Goal: Transaction & Acquisition: Book appointment/travel/reservation

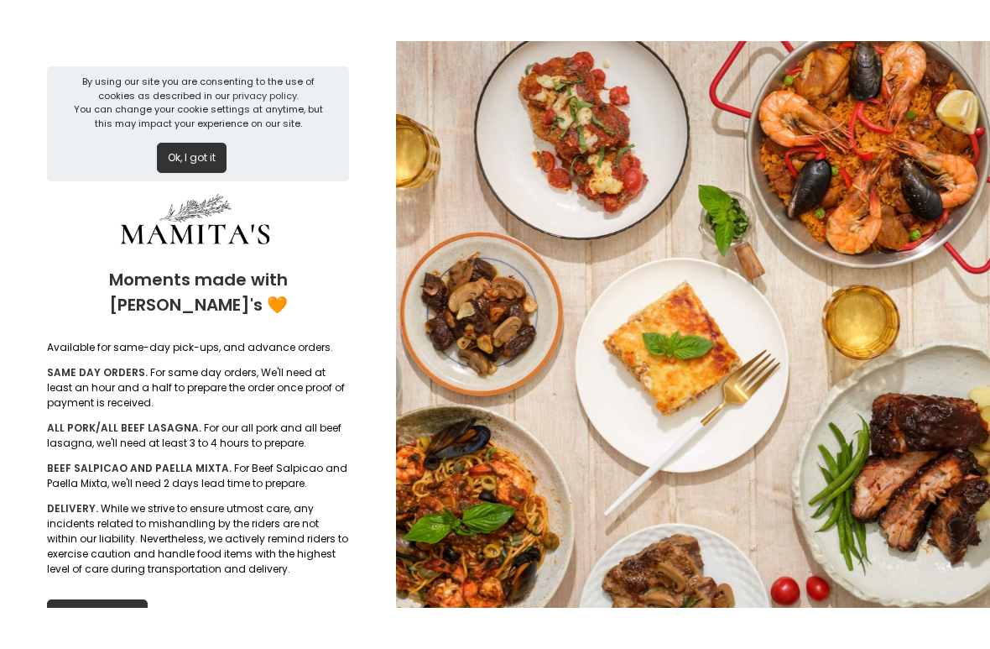
scroll to position [2, 0]
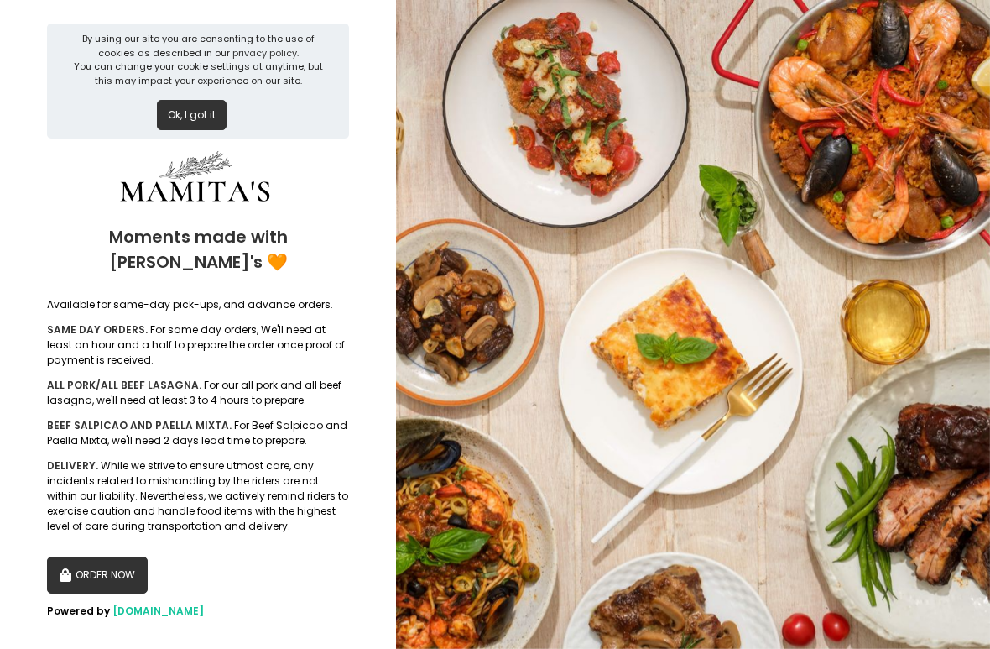
click at [93, 556] on button "ORDER NOW" at bounding box center [97, 574] width 101 height 37
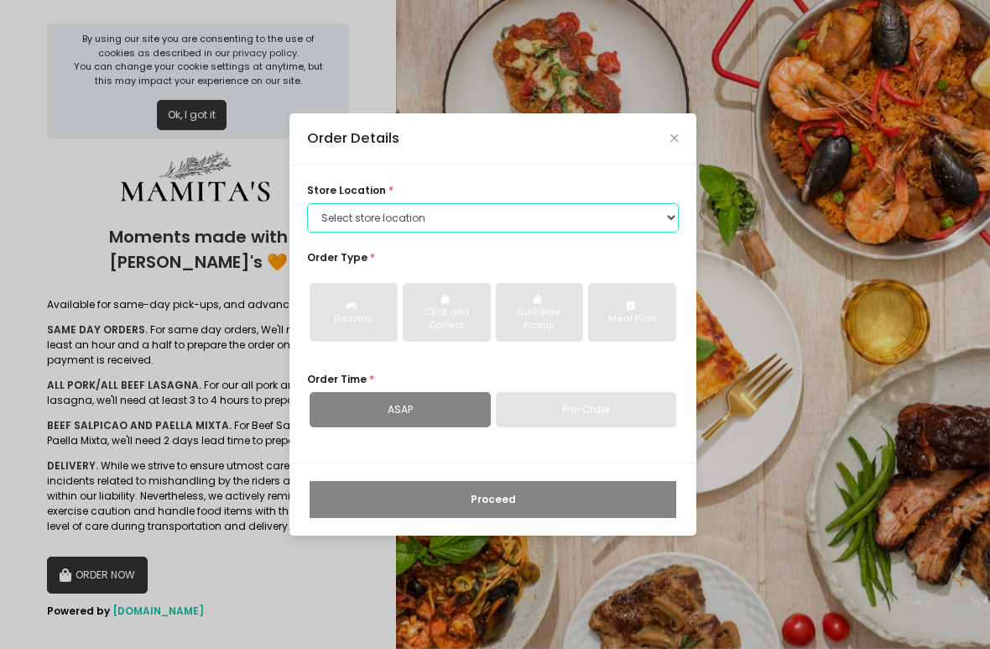
click at [671, 221] on select "Select store location Mamitas PH - [GEOGRAPHIC_DATA] Mamitas PH - [GEOGRAPHIC_D…" at bounding box center [493, 218] width 372 height 30
select select "65ad40693dc37ee8b8129aca"
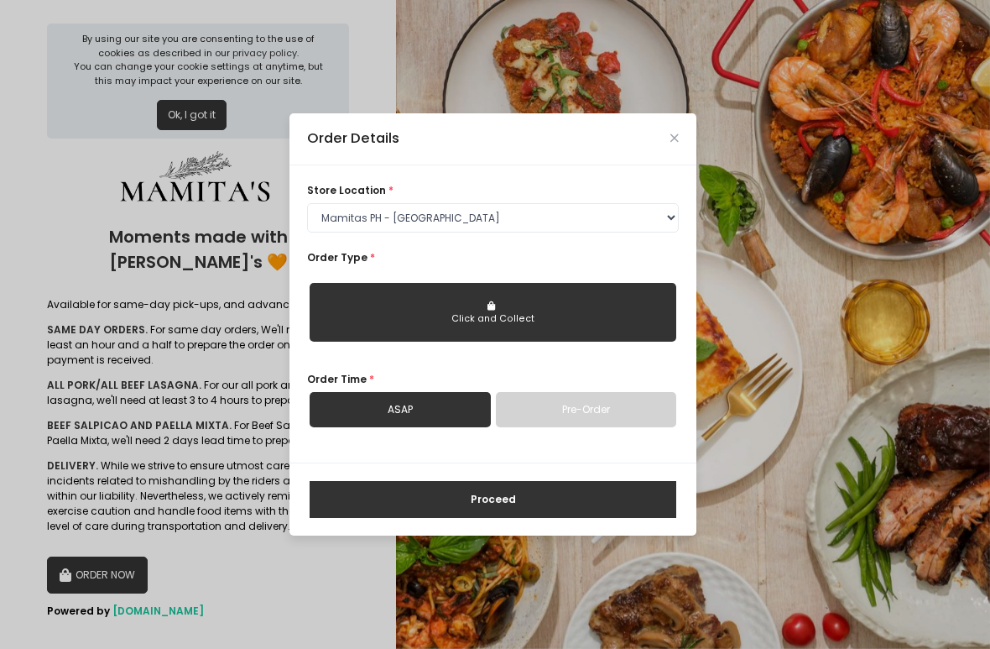
click at [603, 310] on button "Click and Collect" at bounding box center [493, 312] width 367 height 59
click at [525, 317] on div "Click and Collect" at bounding box center [493, 318] width 345 height 13
click at [533, 413] on link "Pre-Order" at bounding box center [586, 409] width 181 height 35
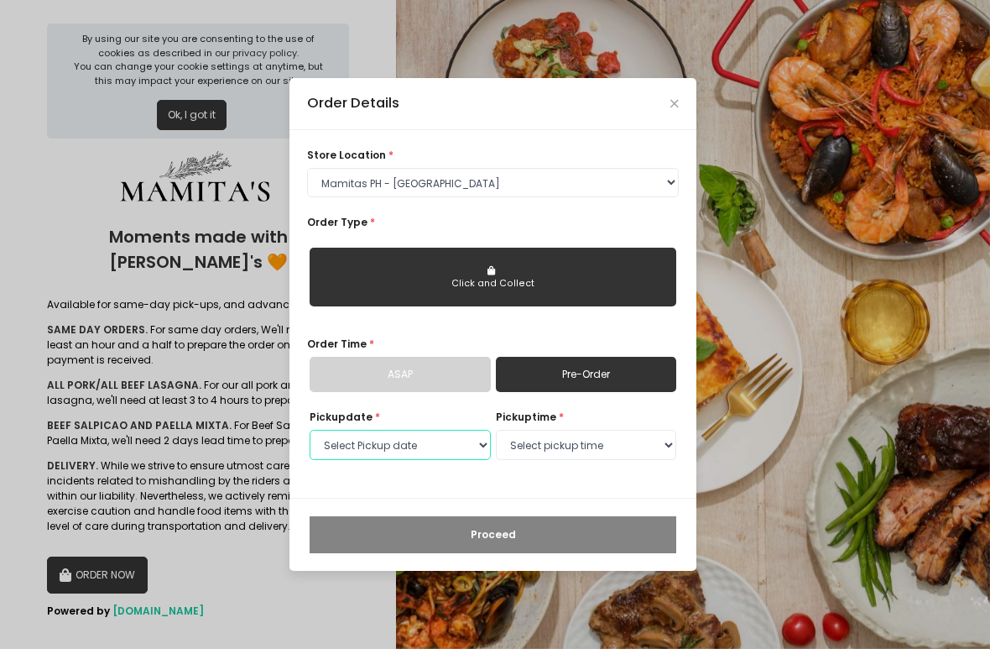
click at [421, 443] on select "Select Pickup date [DATE] [DATE] [DATE] [DATE] [DATE] [DATE] [DATE] [DATE] [DAT…" at bounding box center [400, 445] width 181 height 30
select select "[DATE]"
click at [637, 447] on select "Select pickup time 09:00 AM - 09:30 AM 09:30 AM - 10:00 AM 10:00 AM - 10:30 AM …" at bounding box center [586, 445] width 181 height 30
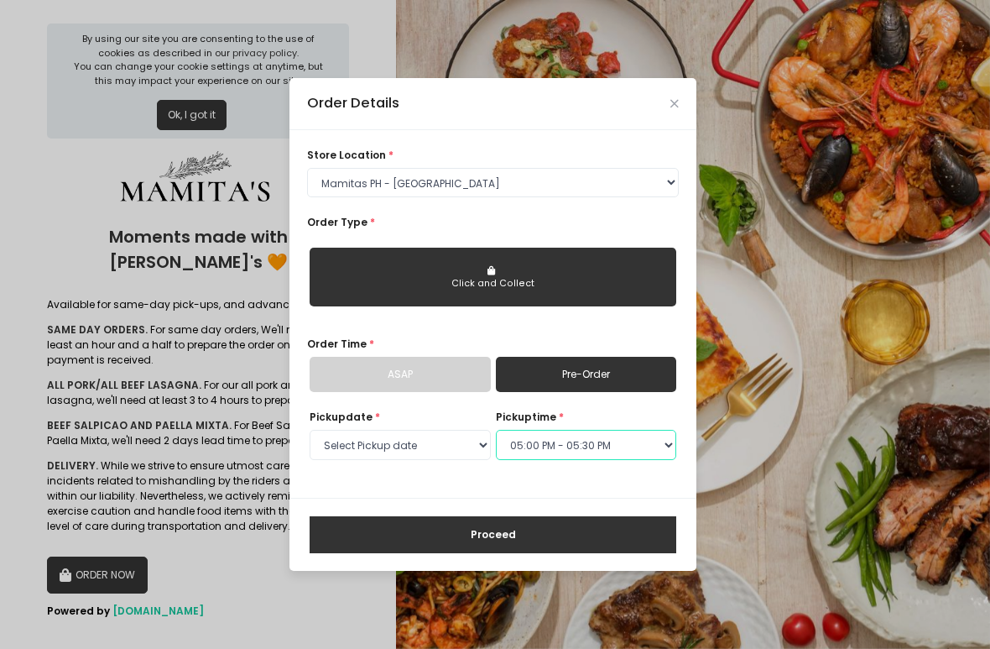
click at [647, 449] on select "Select pickup time 09:00 AM - 09:30 AM 09:30 AM - 10:00 AM 10:00 AM - 10:30 AM …" at bounding box center [586, 445] width 181 height 30
select select "17:30"
click at [584, 533] on button "Proceed" at bounding box center [493, 534] width 367 height 37
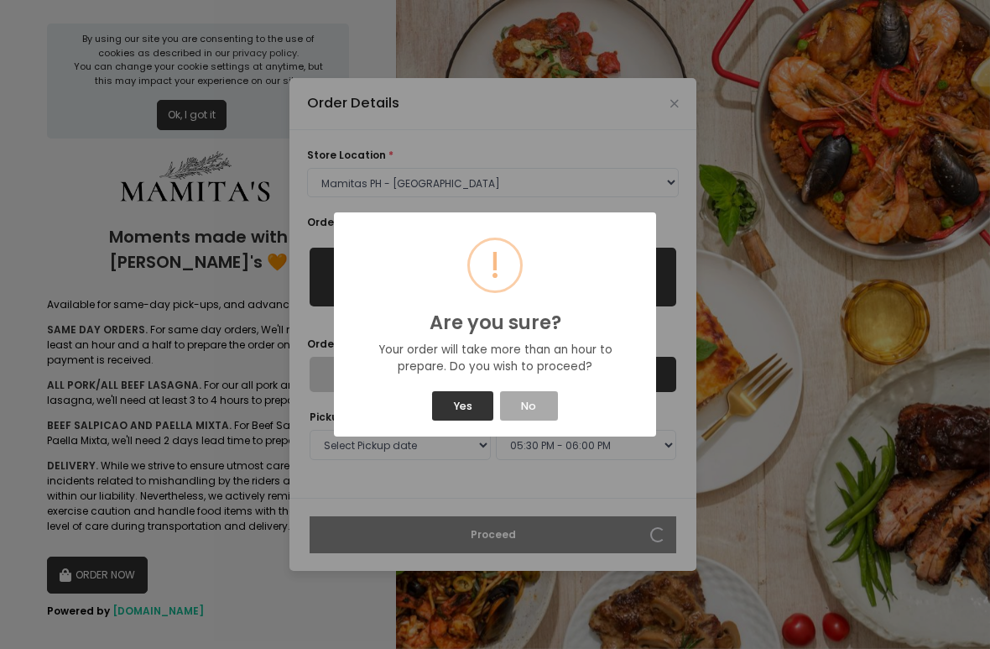
click at [428, 493] on div "! Are you sure? × Your order will take more than an hour to prepare. Do you wis…" at bounding box center [495, 324] width 990 height 649
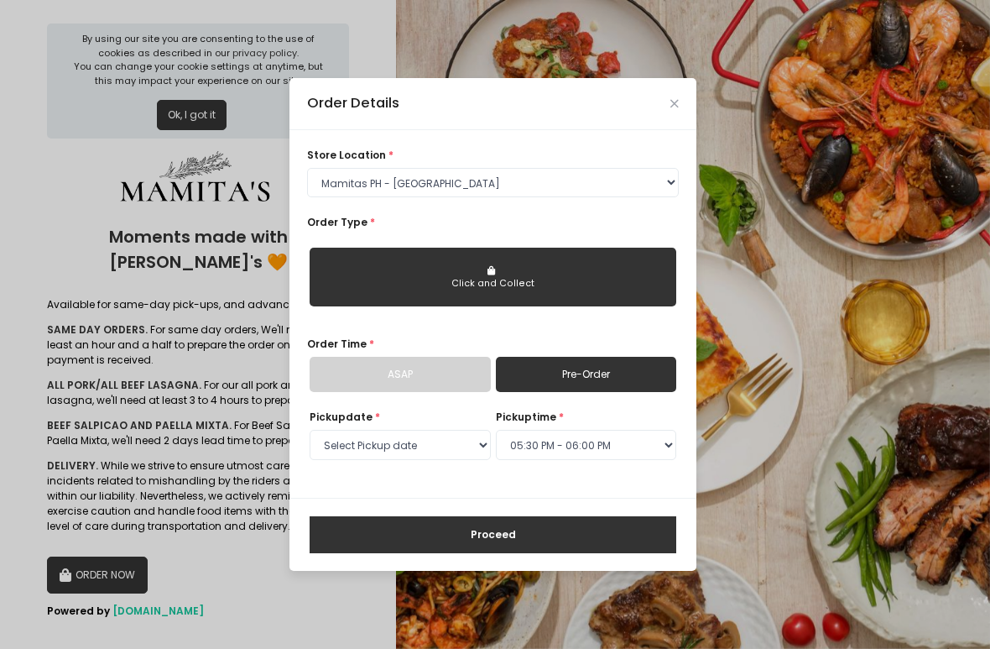
click at [611, 378] on link "Pre-Order" at bounding box center [586, 374] width 181 height 35
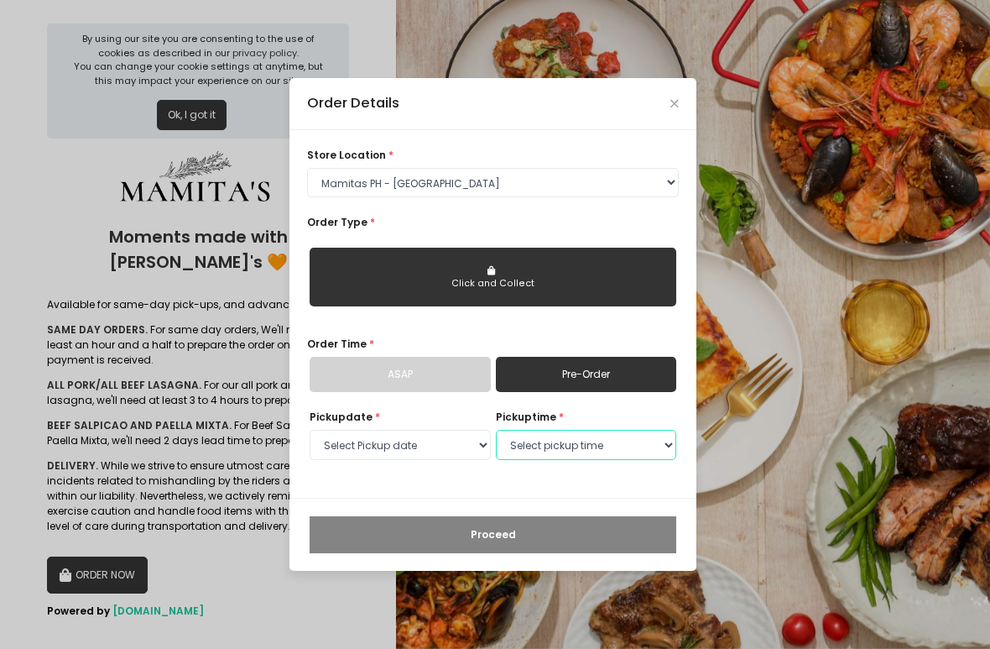
click at [559, 446] on select "Select pickup time 09:00 AM - 09:30 AM 09:30 AM - 10:00 AM 10:00 AM - 10:30 AM …" at bounding box center [586, 445] width 181 height 30
select select "18:00"
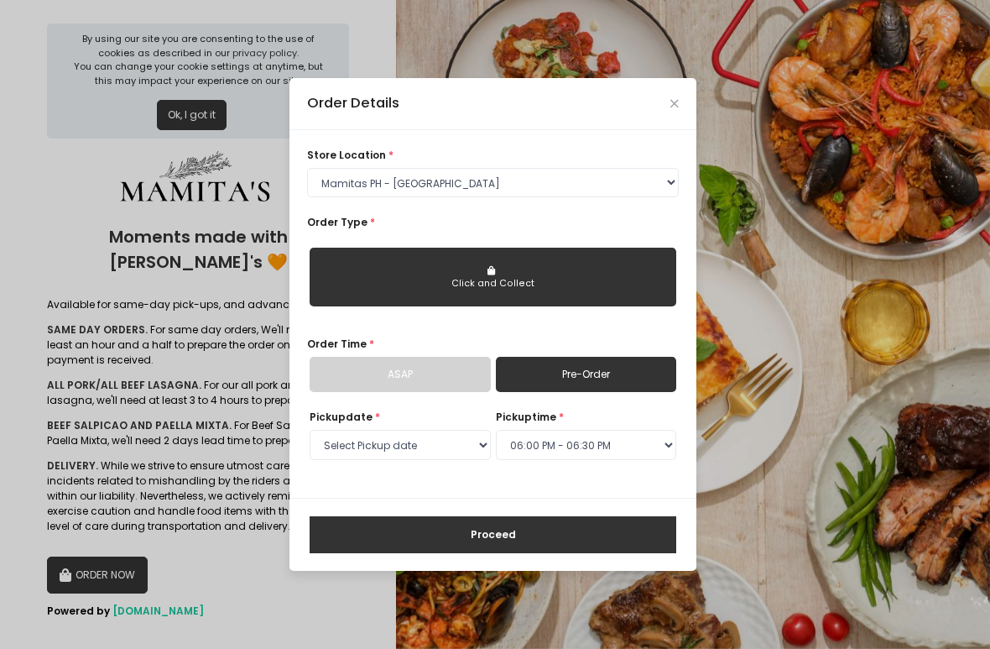
click at [503, 529] on button "Proceed" at bounding box center [493, 534] width 367 height 37
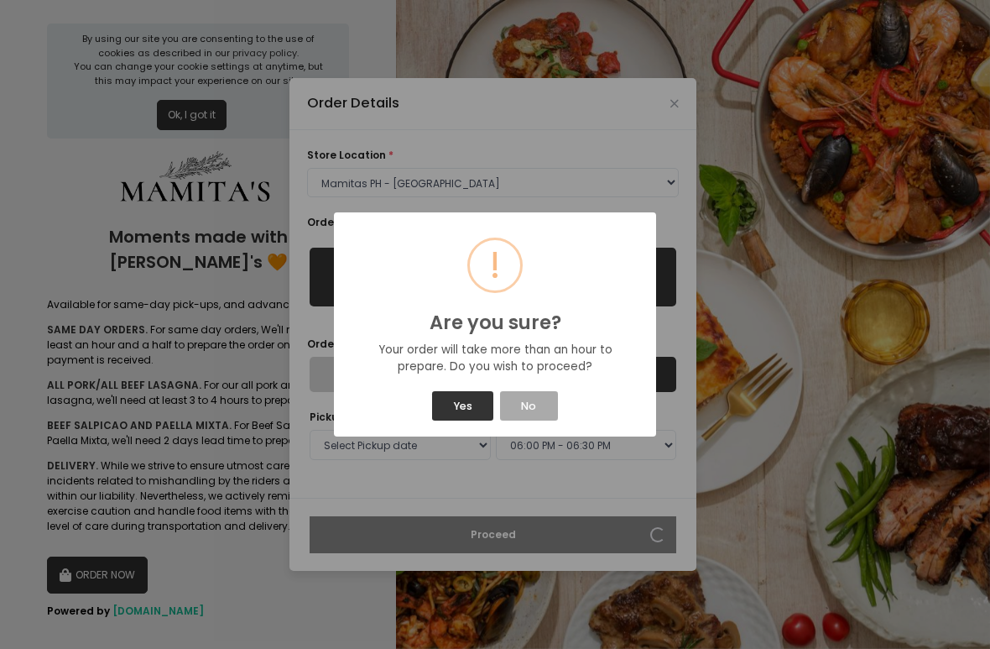
click at [457, 405] on button "Yes" at bounding box center [462, 405] width 61 height 29
